Goal: Task Accomplishment & Management: Complete application form

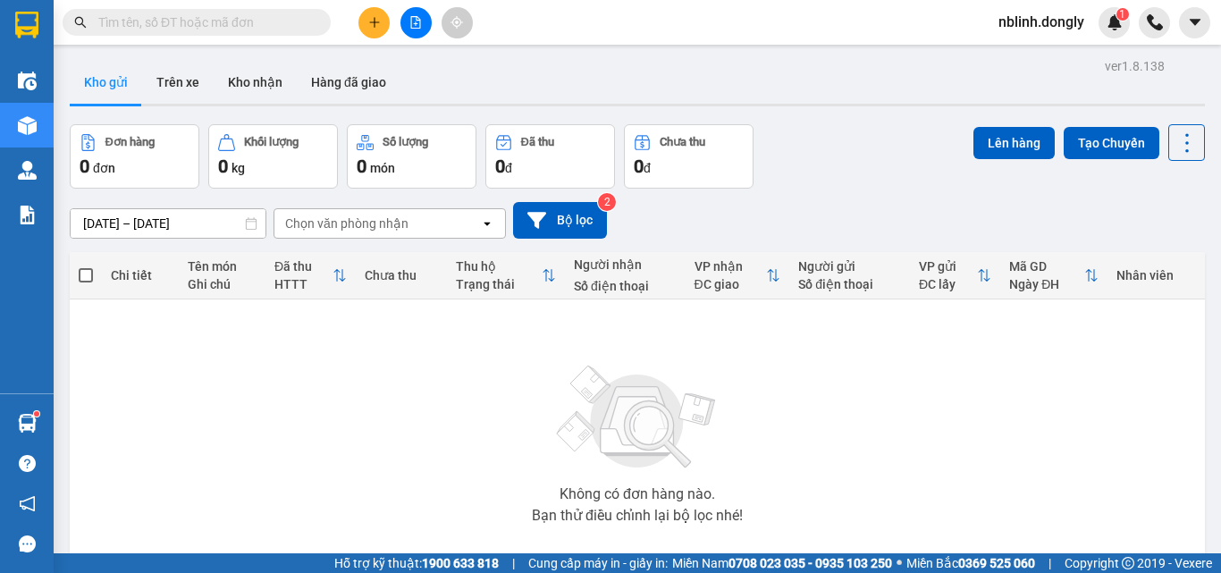
scroll to position [99, 0]
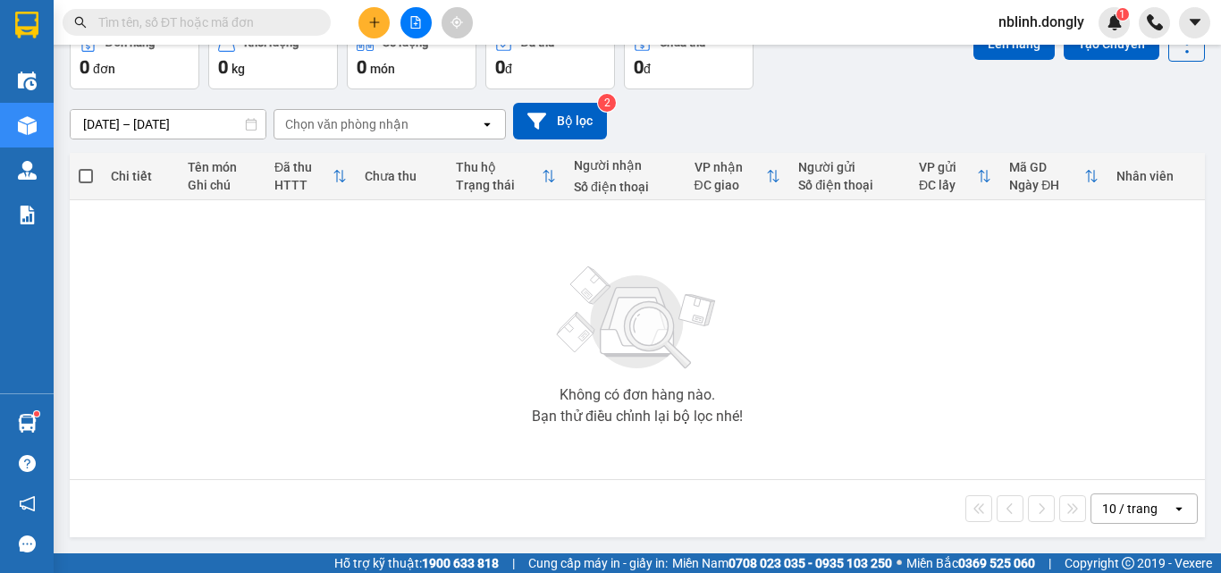
click at [107, 24] on input "text" at bounding box center [203, 23] width 211 height 20
click at [370, 29] on button at bounding box center [374, 22] width 31 height 31
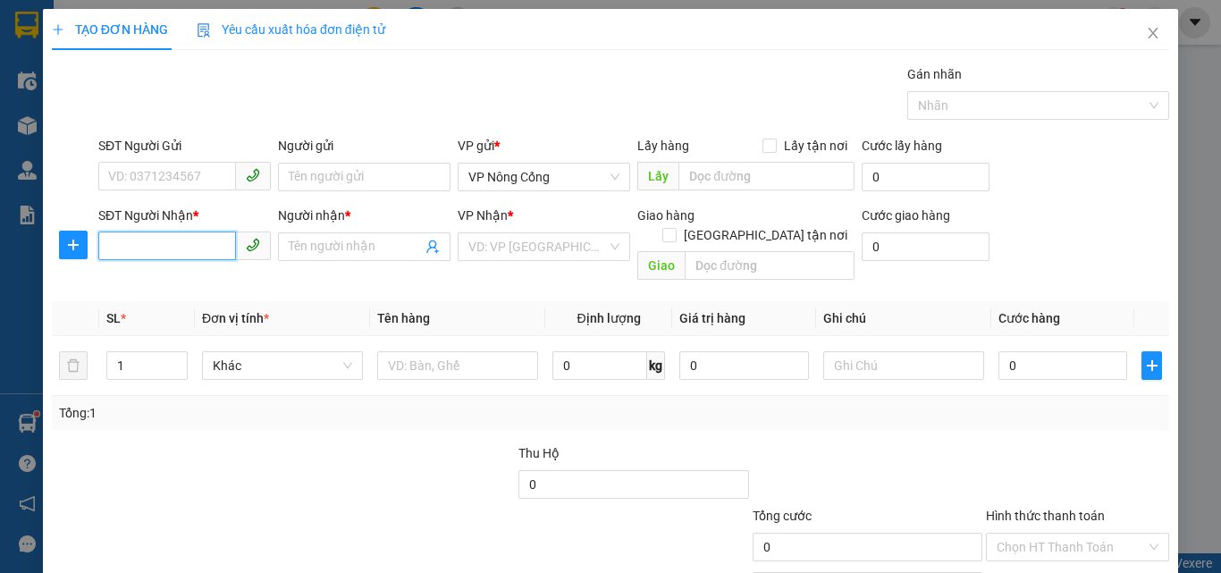
click at [115, 244] on input "SĐT Người Nhận *" at bounding box center [167, 246] width 138 height 29
type input "09734486146"
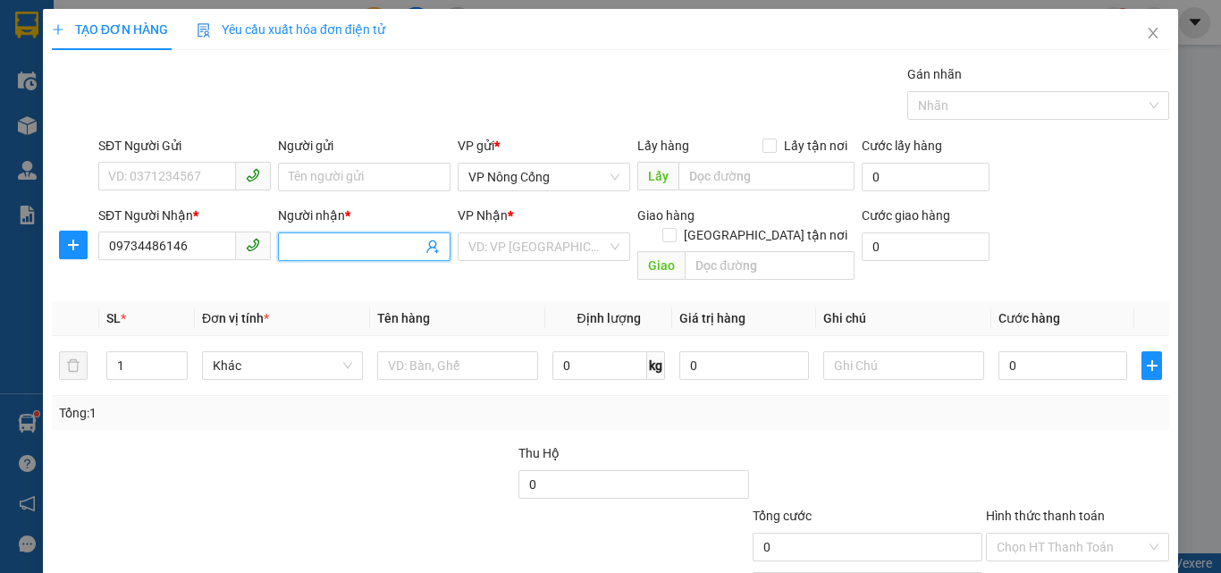
click at [310, 250] on input "Người nhận *" at bounding box center [355, 247] width 133 height 20
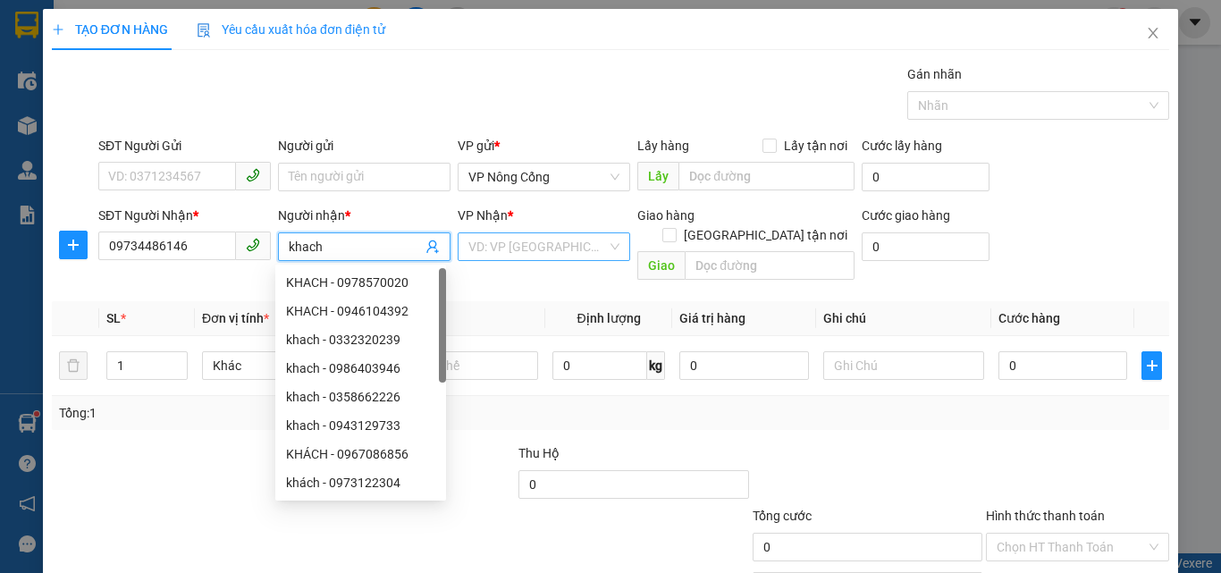
type input "khach"
click at [509, 254] on input "search" at bounding box center [538, 246] width 139 height 27
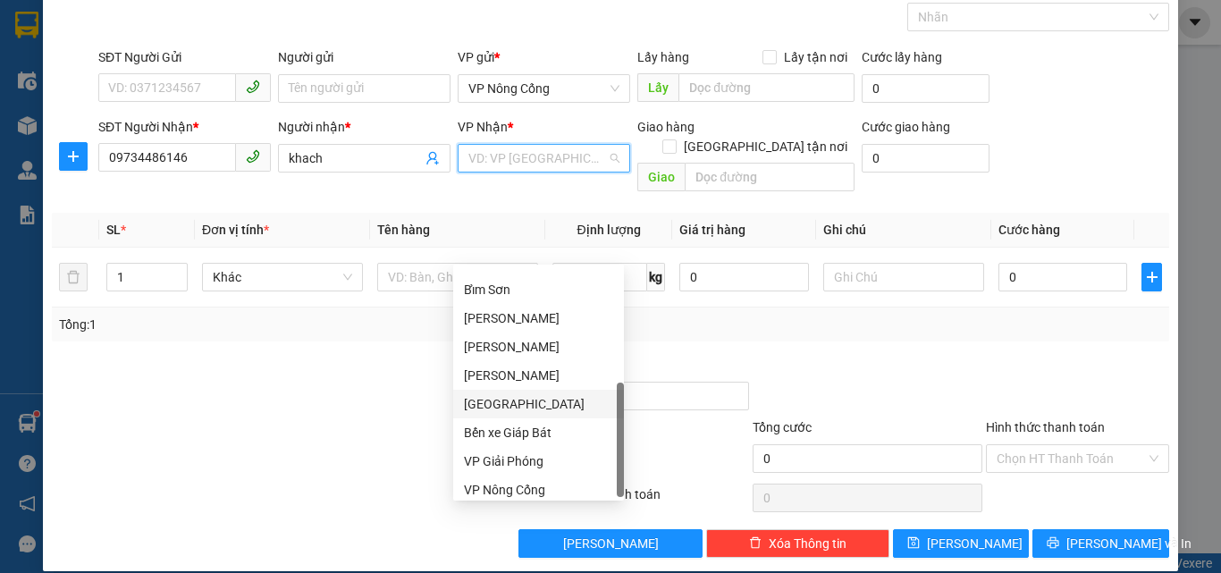
scroll to position [258, 0]
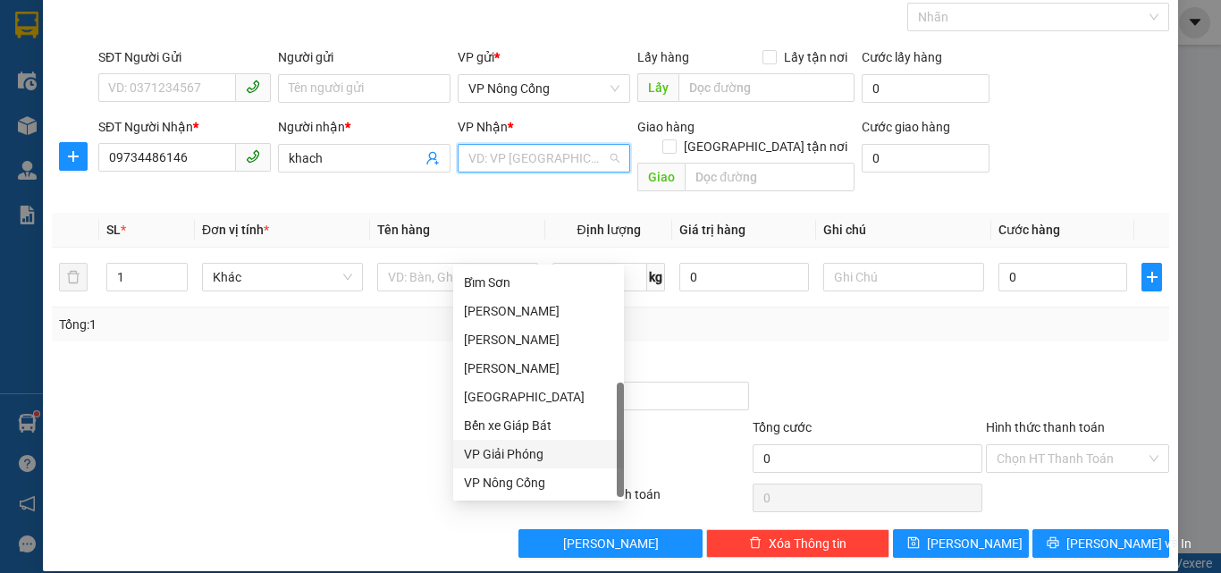
click at [511, 449] on div "VP Giải Phóng" at bounding box center [538, 454] width 149 height 20
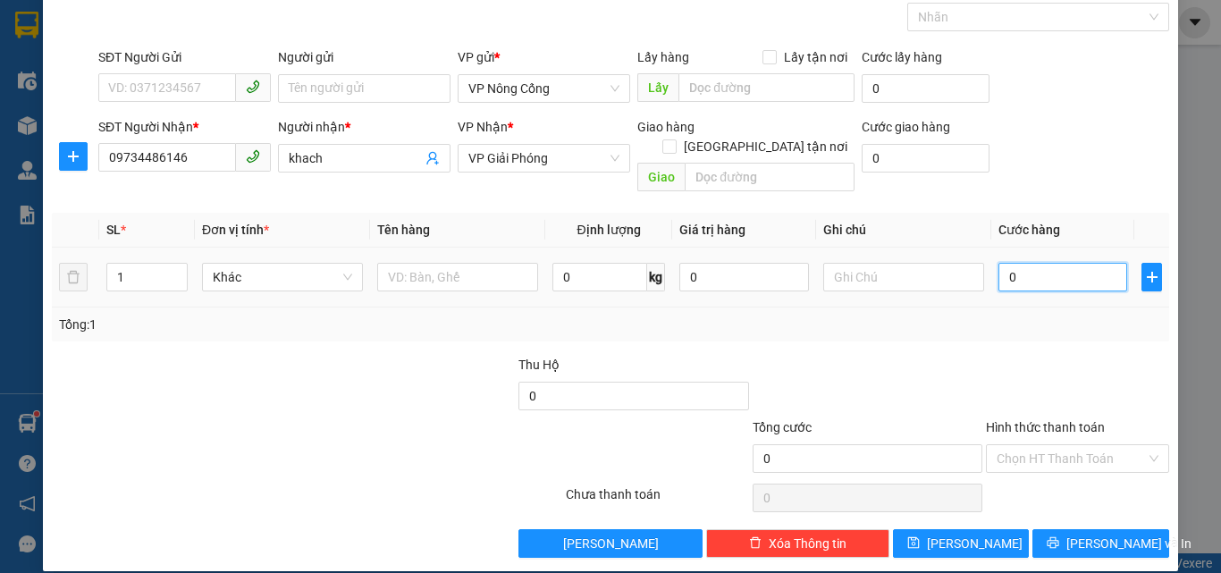
click at [1021, 263] on input "0" at bounding box center [1063, 277] width 129 height 29
type input "3"
type input "30"
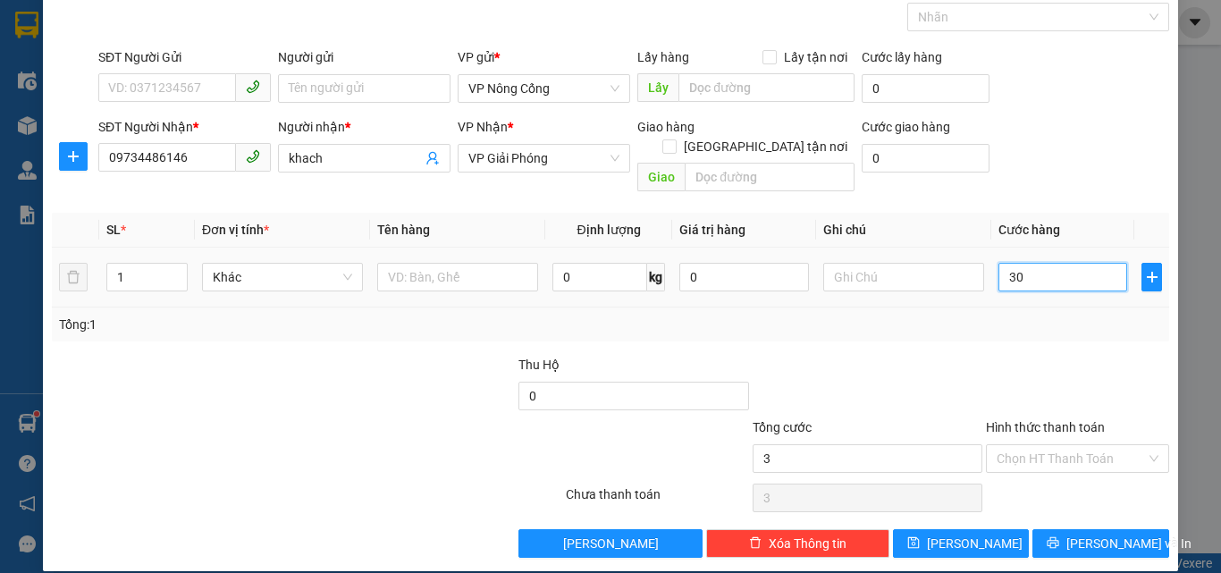
type input "30"
type input "30.000"
click at [1043, 420] on label "Hình thức thanh toán" at bounding box center [1045, 427] width 119 height 14
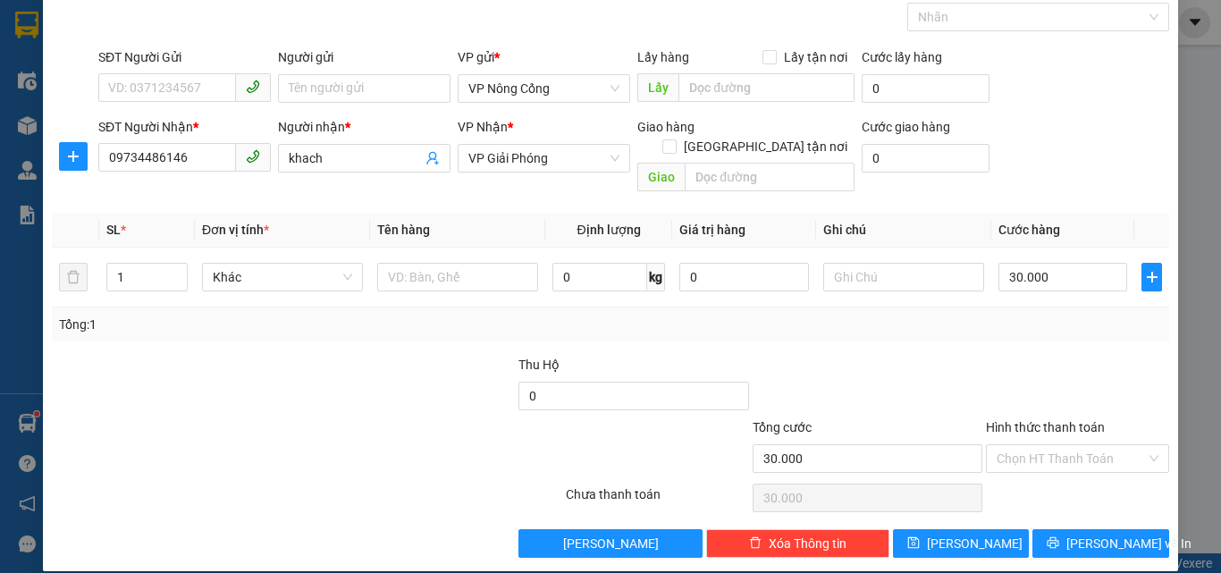
click at [1043, 445] on input "Hình thức thanh toán" at bounding box center [1071, 458] width 149 height 27
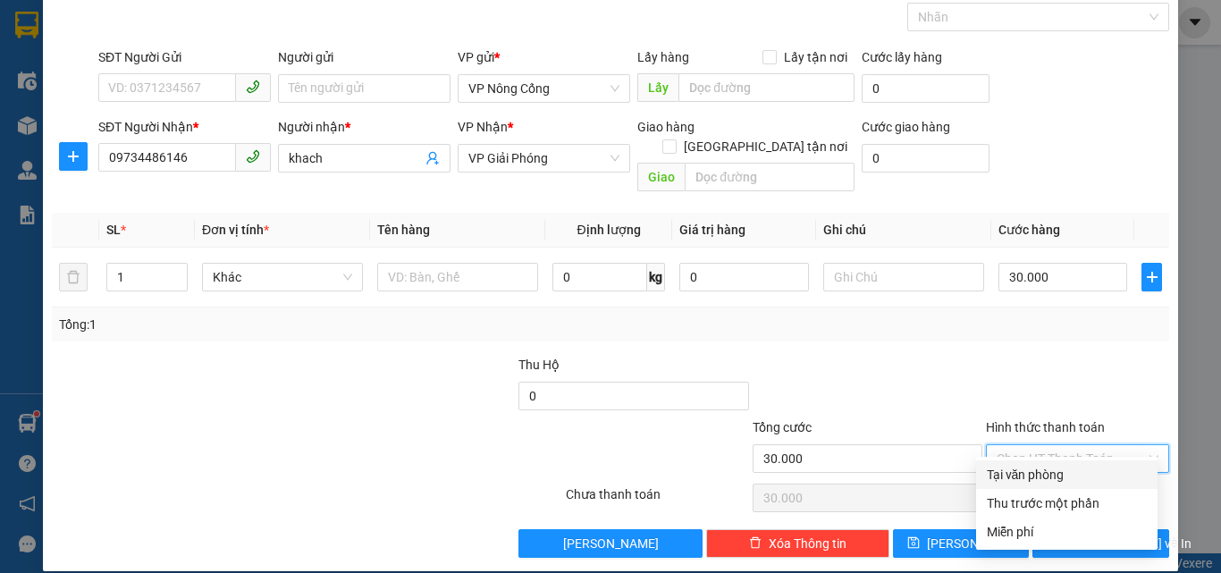
click at [1052, 471] on div "Tại văn phòng" at bounding box center [1067, 475] width 160 height 20
type input "0"
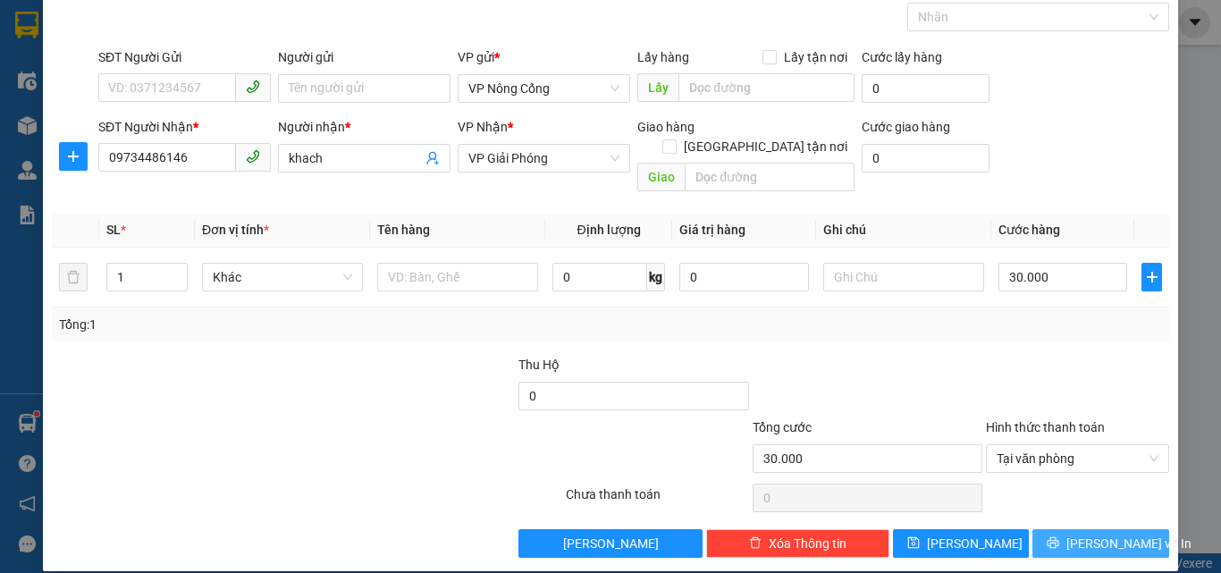
click at [1102, 534] on span "[PERSON_NAME] và In" at bounding box center [1129, 544] width 125 height 20
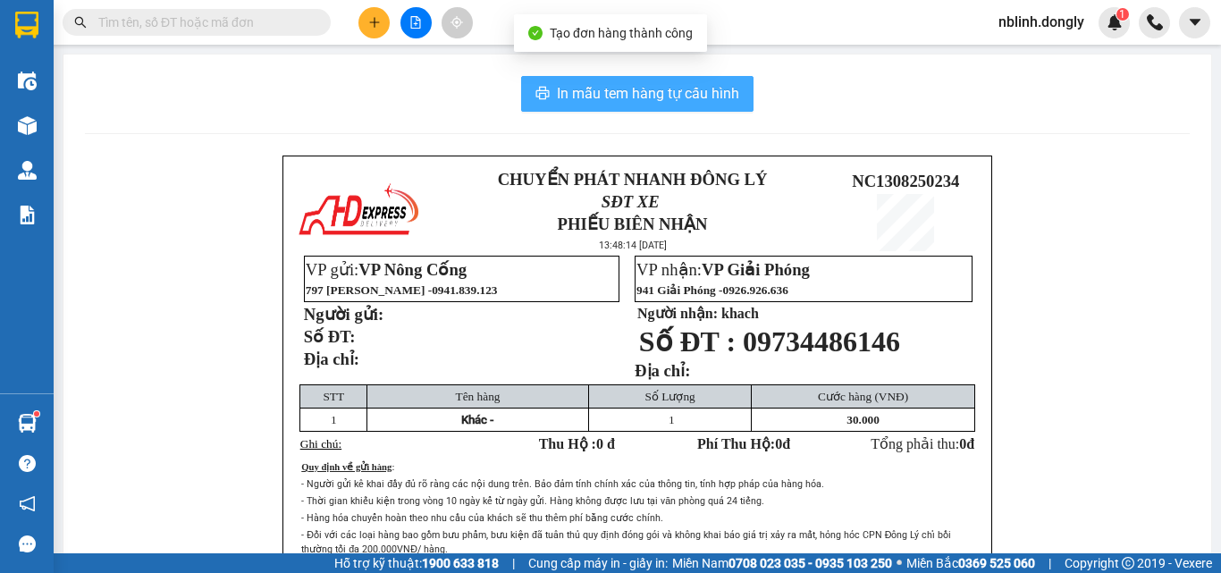
click at [632, 99] on span "In mẫu tem hàng tự cấu hình" at bounding box center [648, 93] width 182 height 22
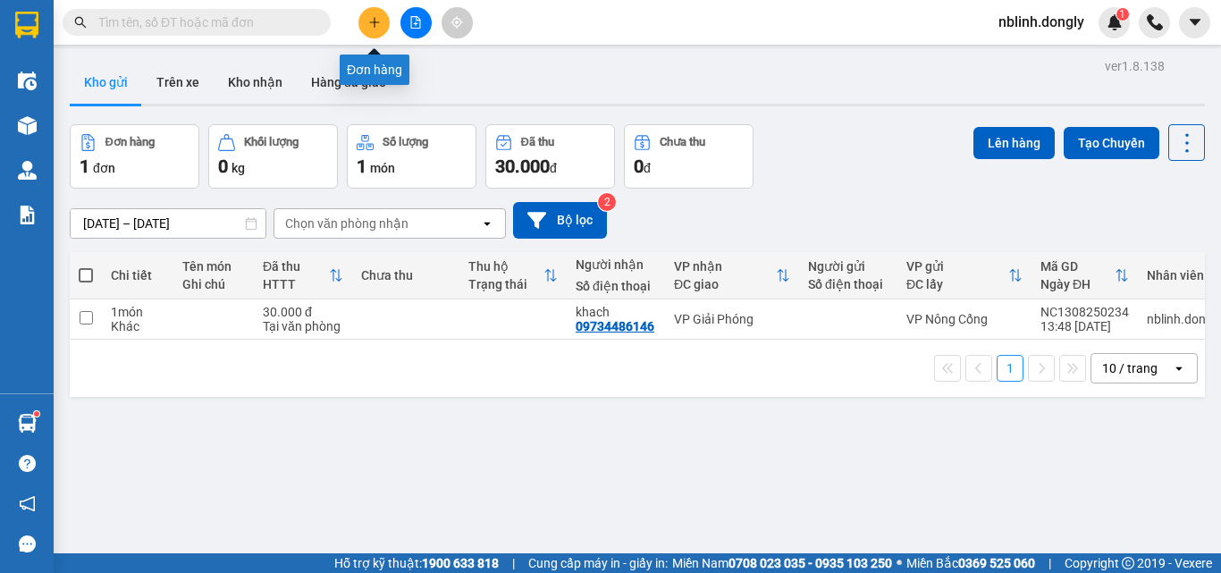
click at [377, 26] on icon "plus" at bounding box center [374, 22] width 13 height 13
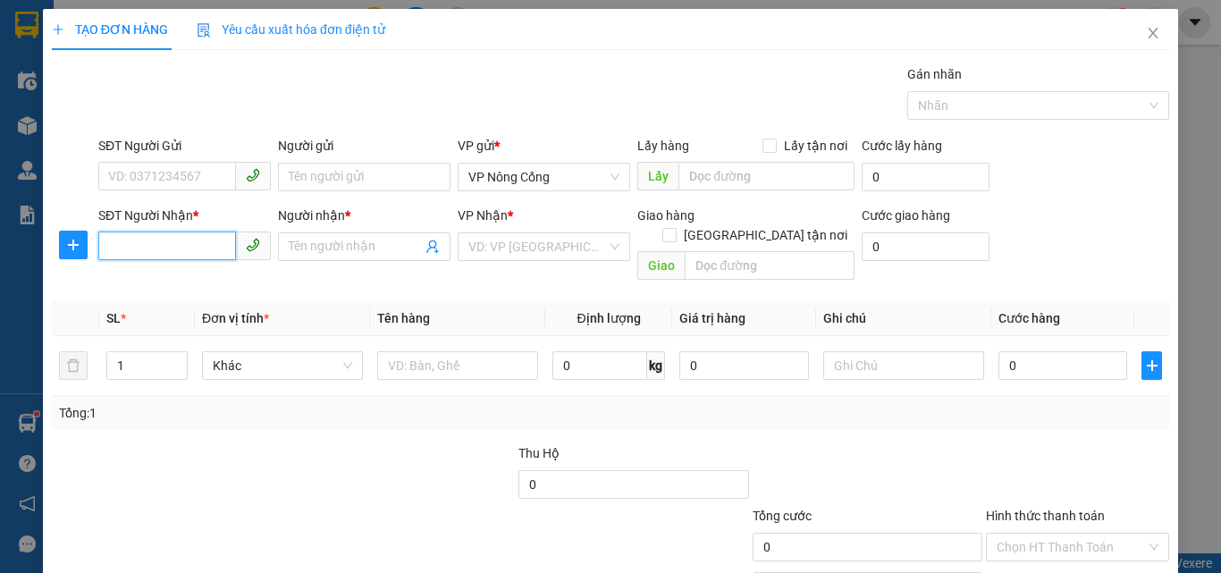
click at [125, 246] on input "SĐT Người Nhận *" at bounding box center [167, 246] width 138 height 29
click at [120, 173] on input "SĐT Người Gửi" at bounding box center [167, 176] width 138 height 29
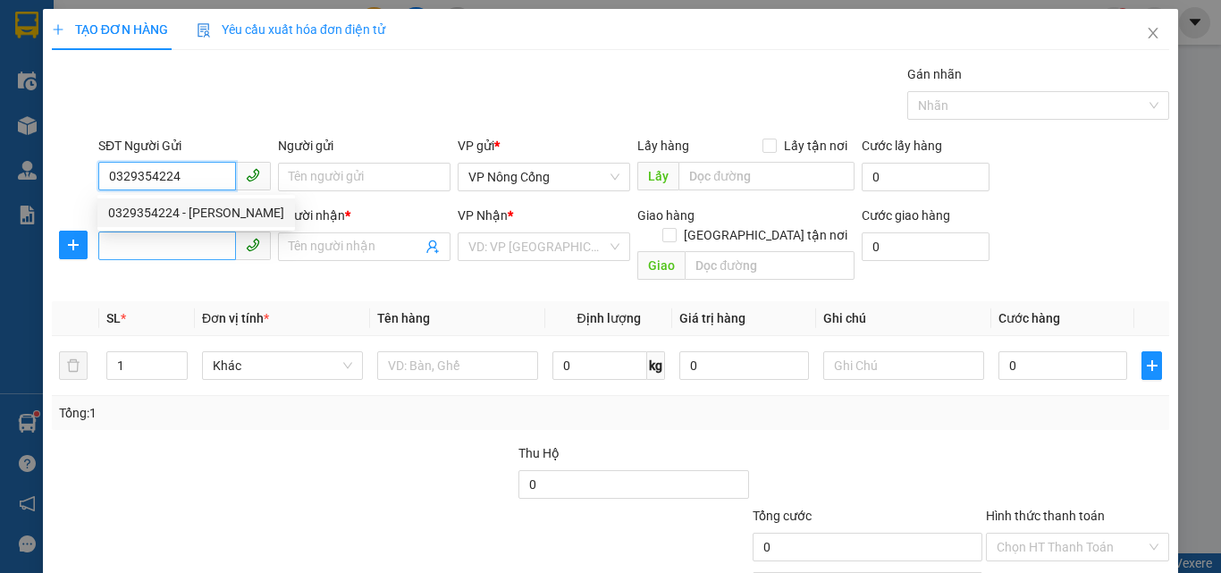
type input "0329354224"
click at [131, 245] on input "SĐT Người Nhận *" at bounding box center [167, 246] width 138 height 29
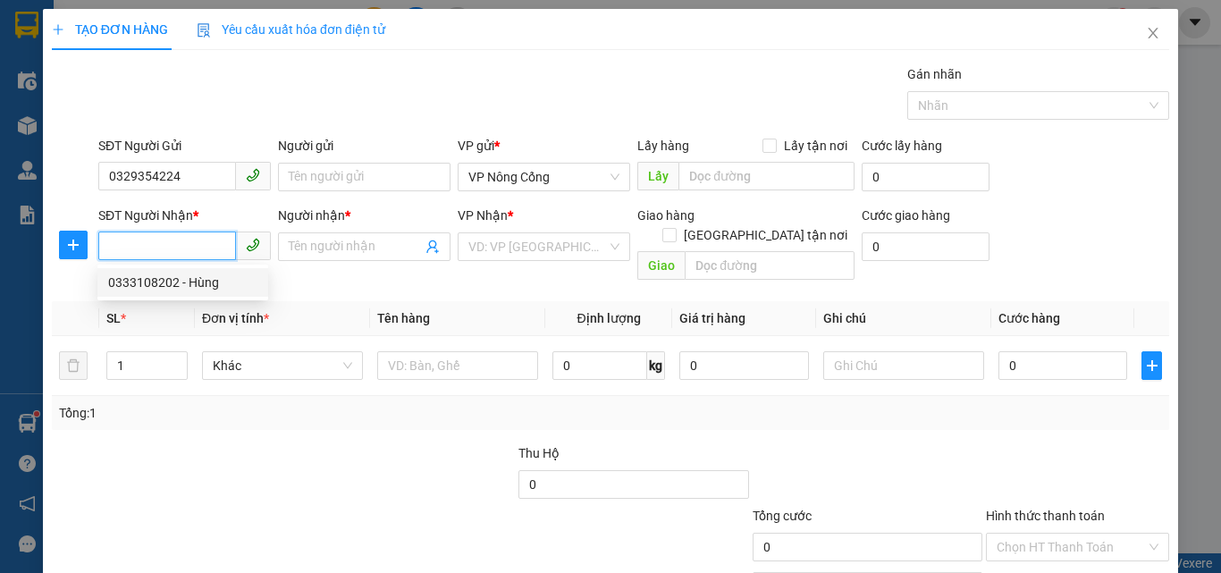
click at [170, 278] on div "0333108202 - Hùng" at bounding box center [182, 283] width 149 height 20
type input "0333108202"
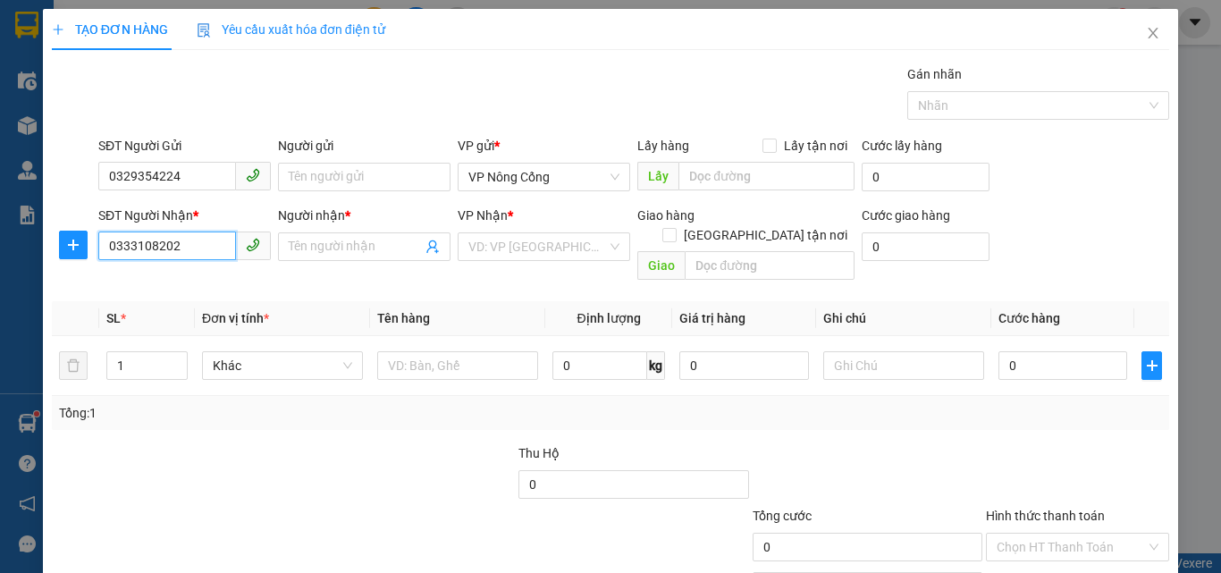
type input "Hùng"
click at [1020, 351] on input "0" at bounding box center [1063, 365] width 129 height 29
type input "4"
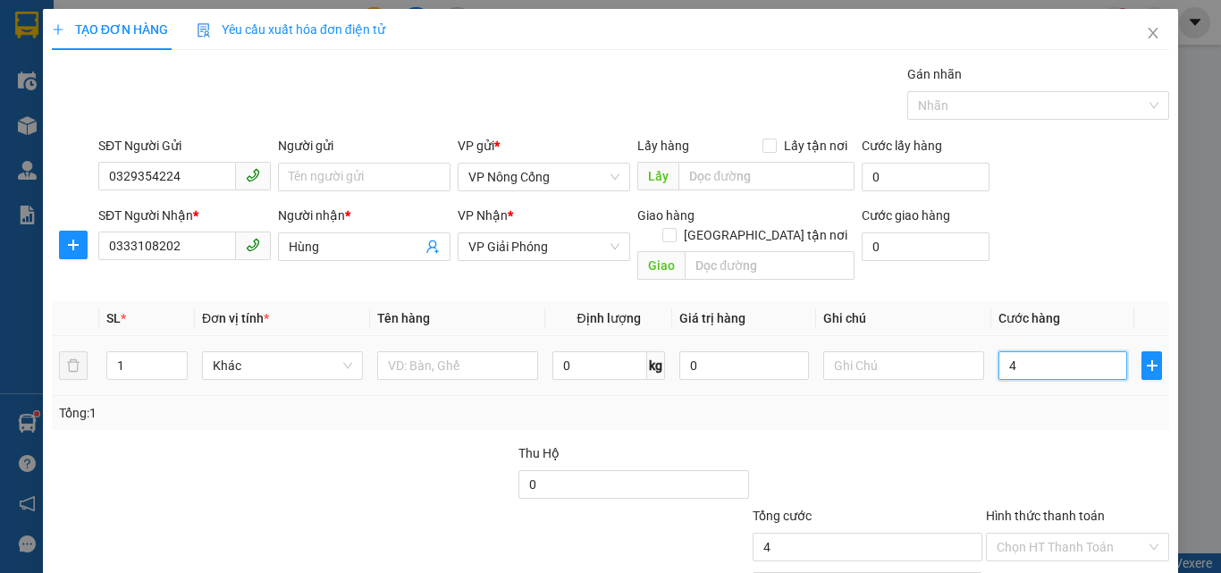
type input "40"
type input "40.000"
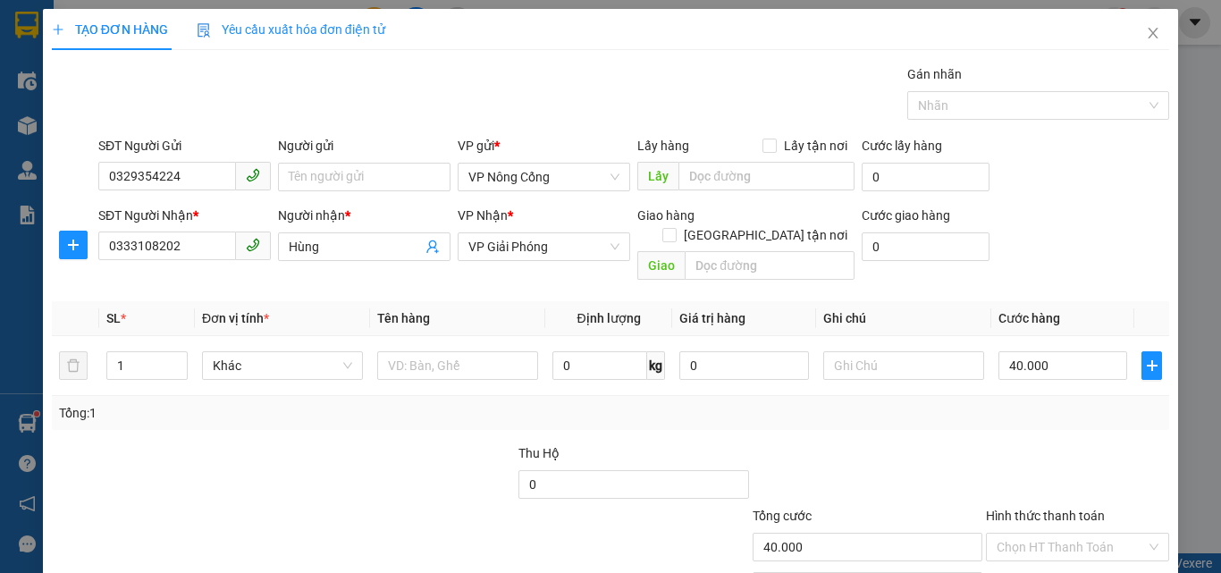
click at [1022, 509] on label "Hình thức thanh toán" at bounding box center [1045, 516] width 119 height 14
click at [1022, 534] on input "Hình thức thanh toán" at bounding box center [1071, 547] width 149 height 27
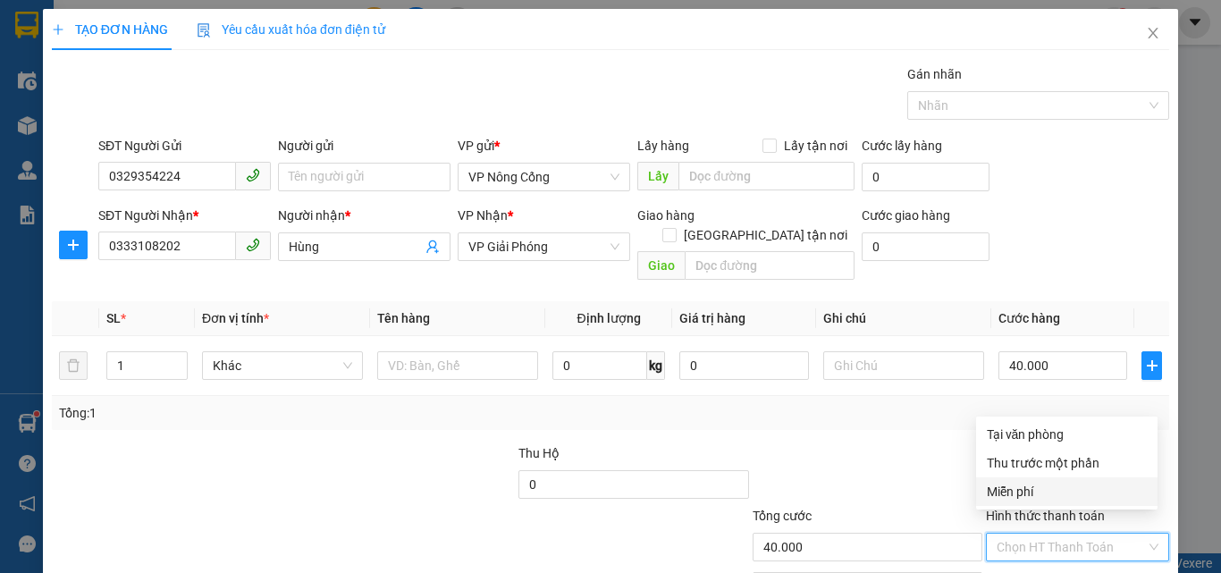
scroll to position [89, 0]
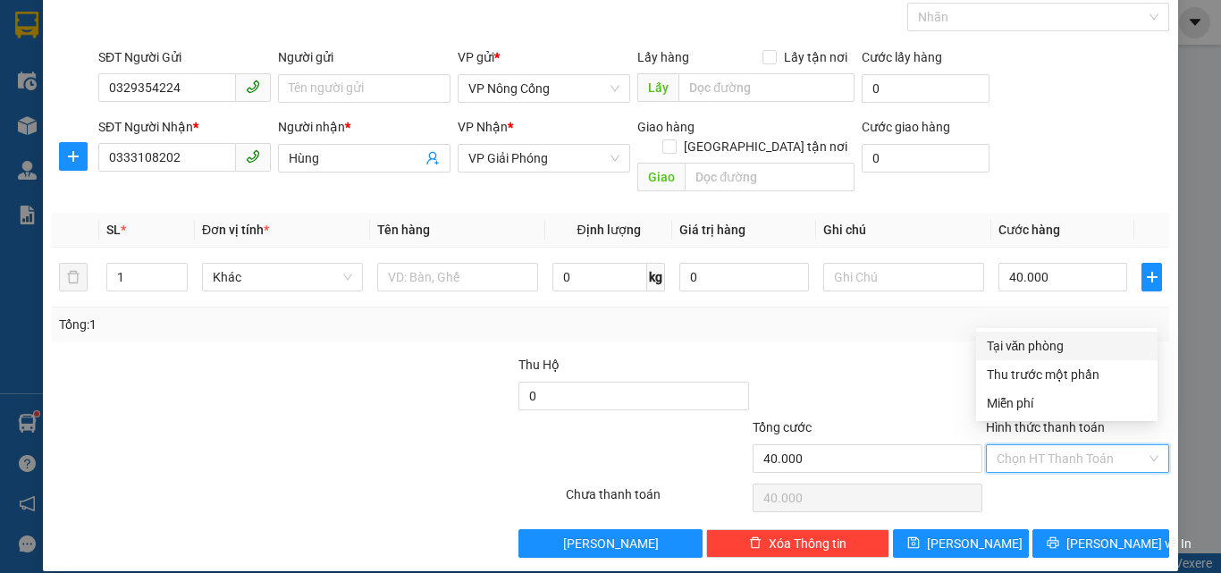
click at [1035, 349] on div "Tại văn phòng" at bounding box center [1067, 346] width 160 height 20
type input "0"
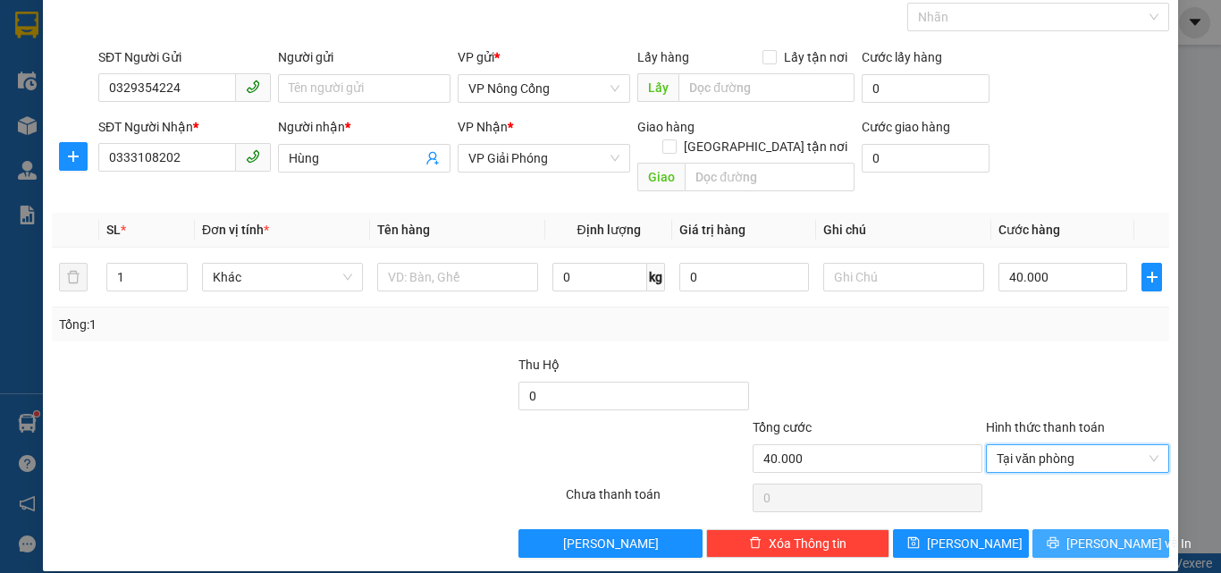
click at [1091, 534] on span "[PERSON_NAME] và In" at bounding box center [1129, 544] width 125 height 20
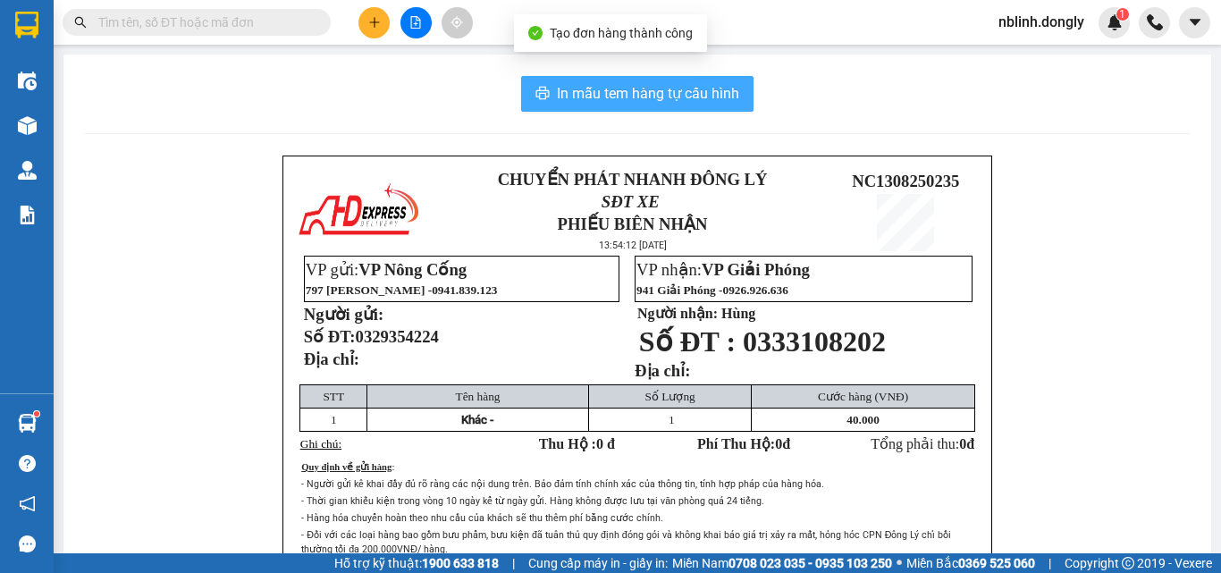
drag, startPoint x: 636, startPoint y: 91, endPoint x: 752, endPoint y: 264, distance: 208.1
click at [638, 93] on span "In mẫu tem hàng tự cấu hình" at bounding box center [648, 93] width 182 height 22
